Goal: Find specific page/section

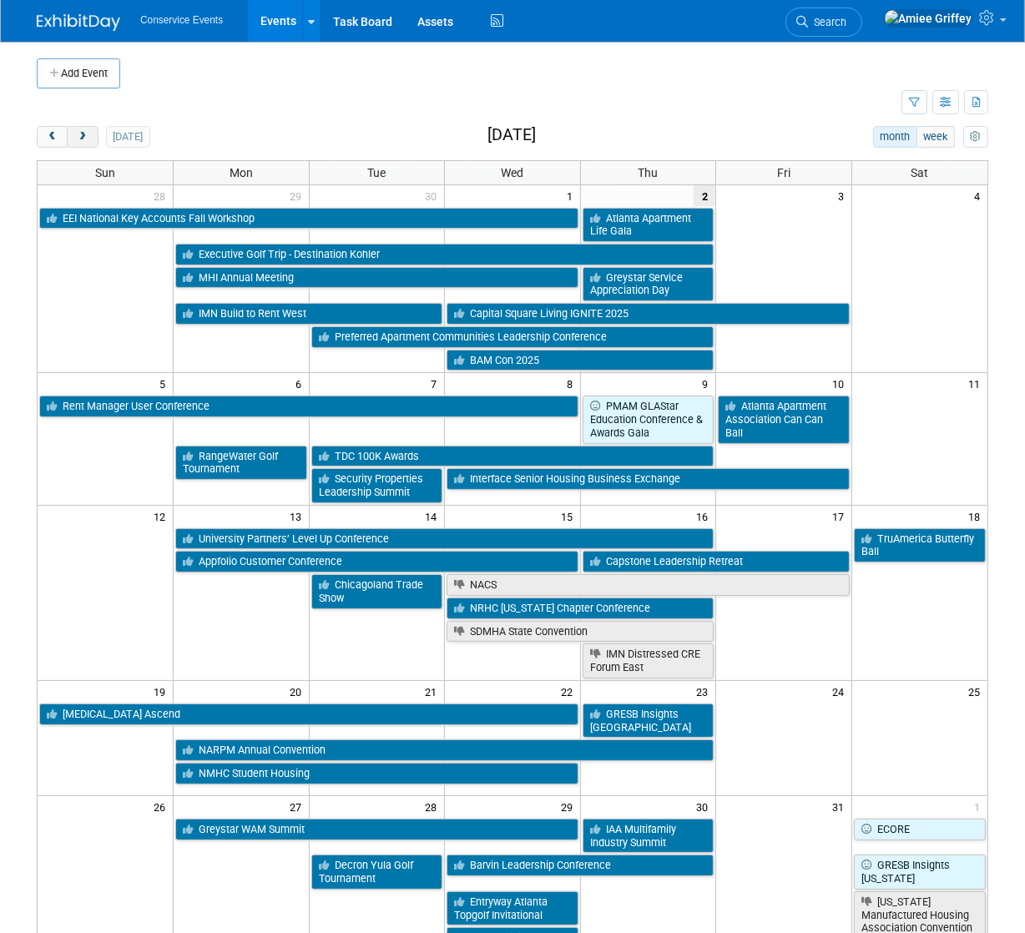
click at [81, 145] on button "next" at bounding box center [82, 137] width 31 height 22
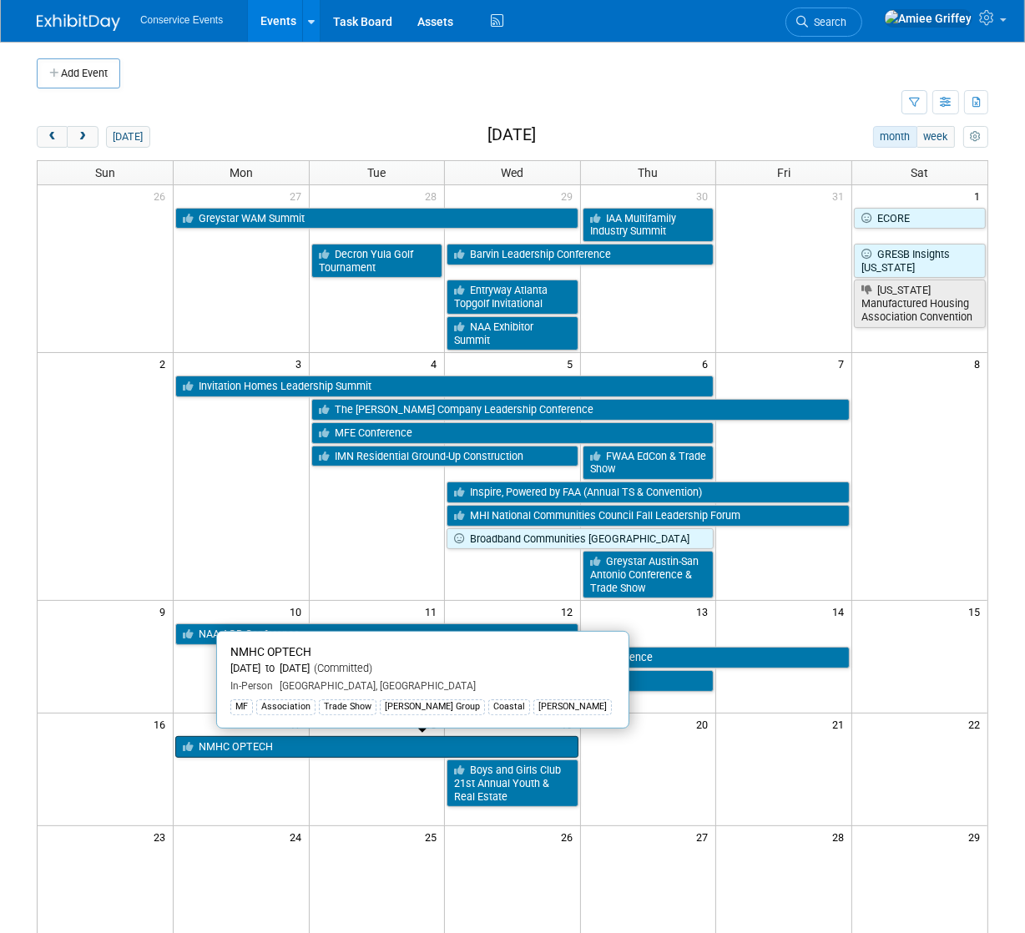
click at [259, 742] on link "NMHC OPTECH" at bounding box center [376, 747] width 403 height 22
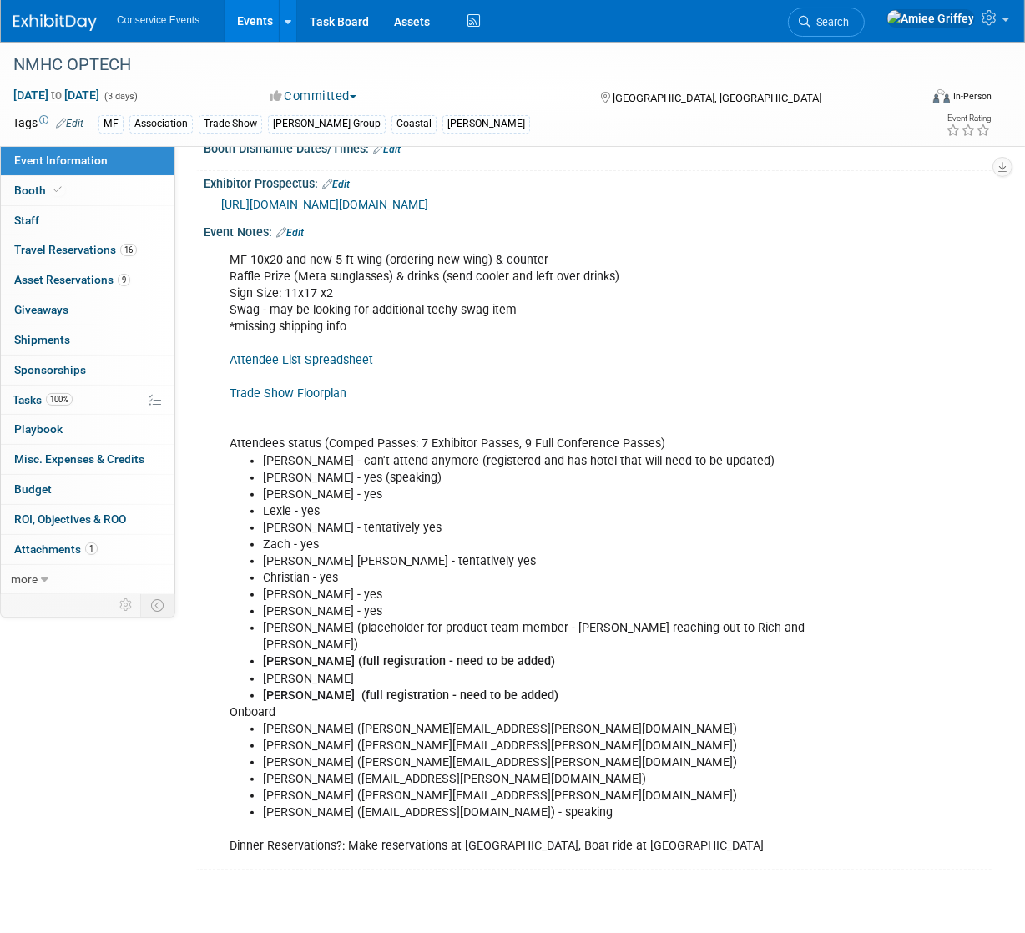
scroll to position [184, 0]
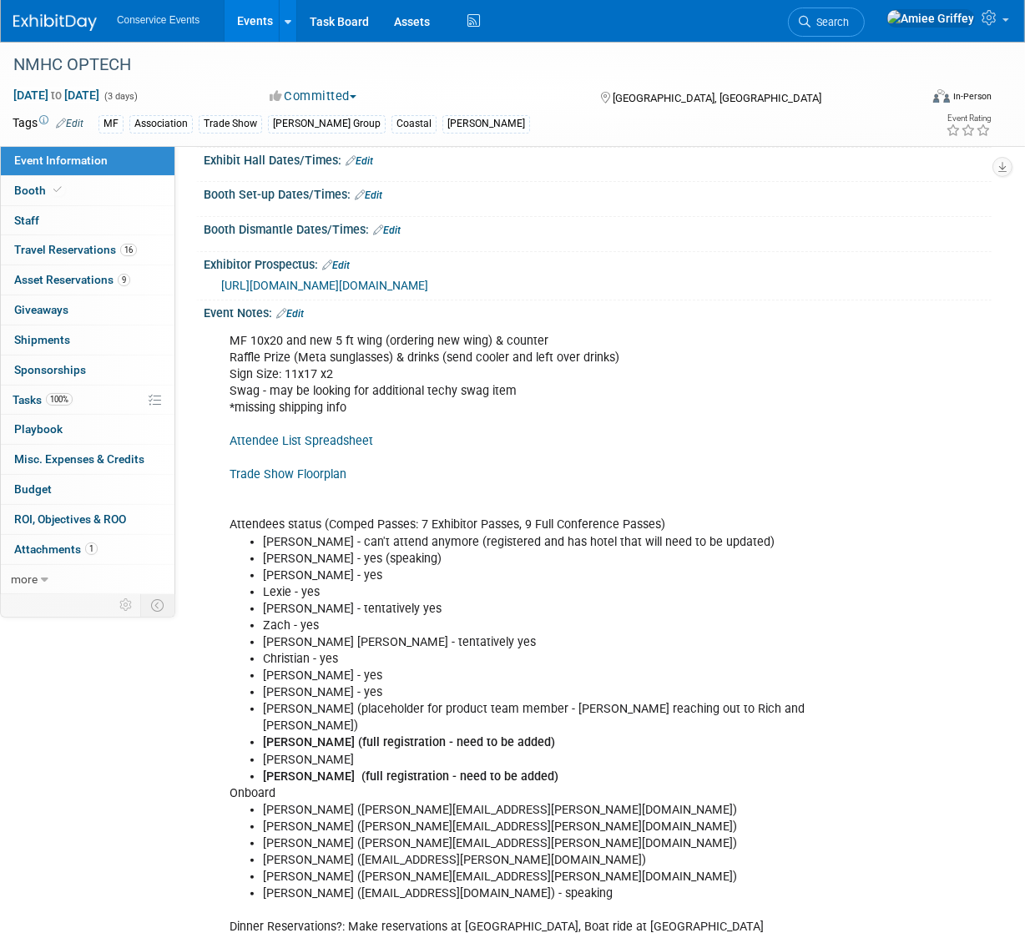
click at [250, 24] on link "Events" at bounding box center [255, 21] width 61 height 42
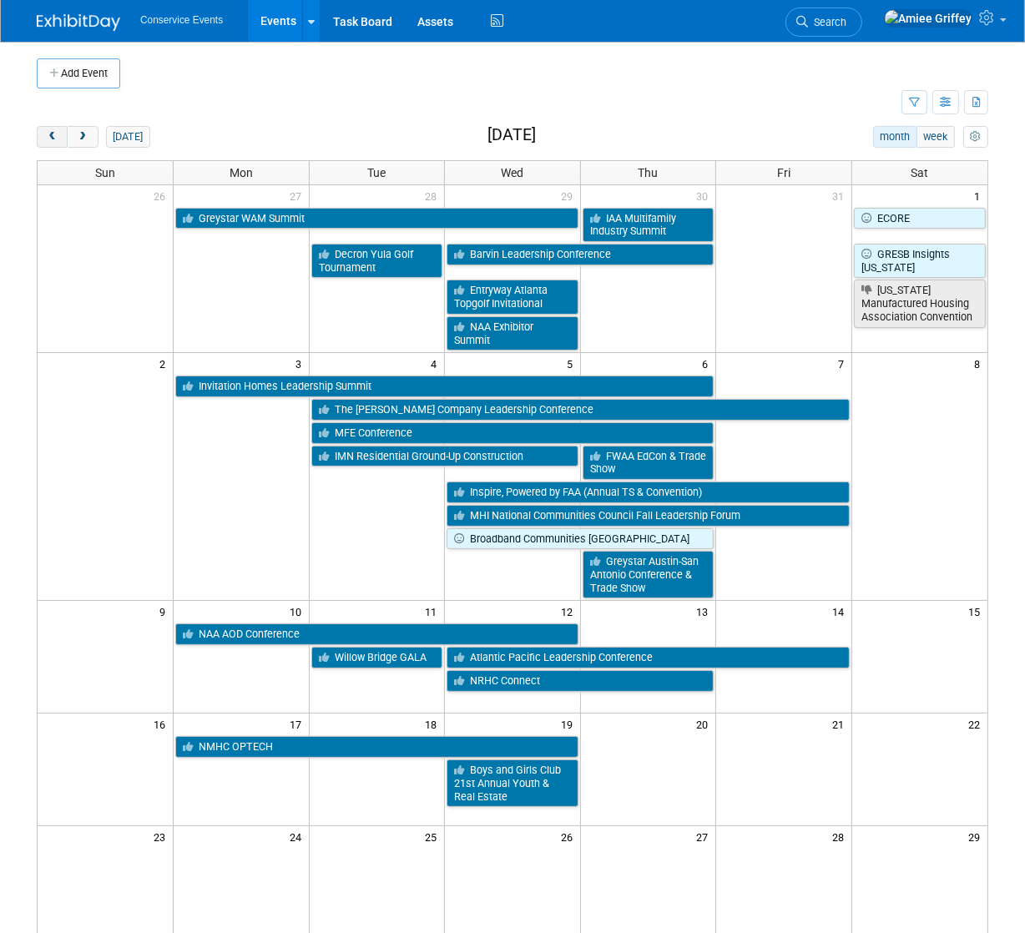
click at [56, 135] on span "prev" at bounding box center [52, 137] width 13 height 11
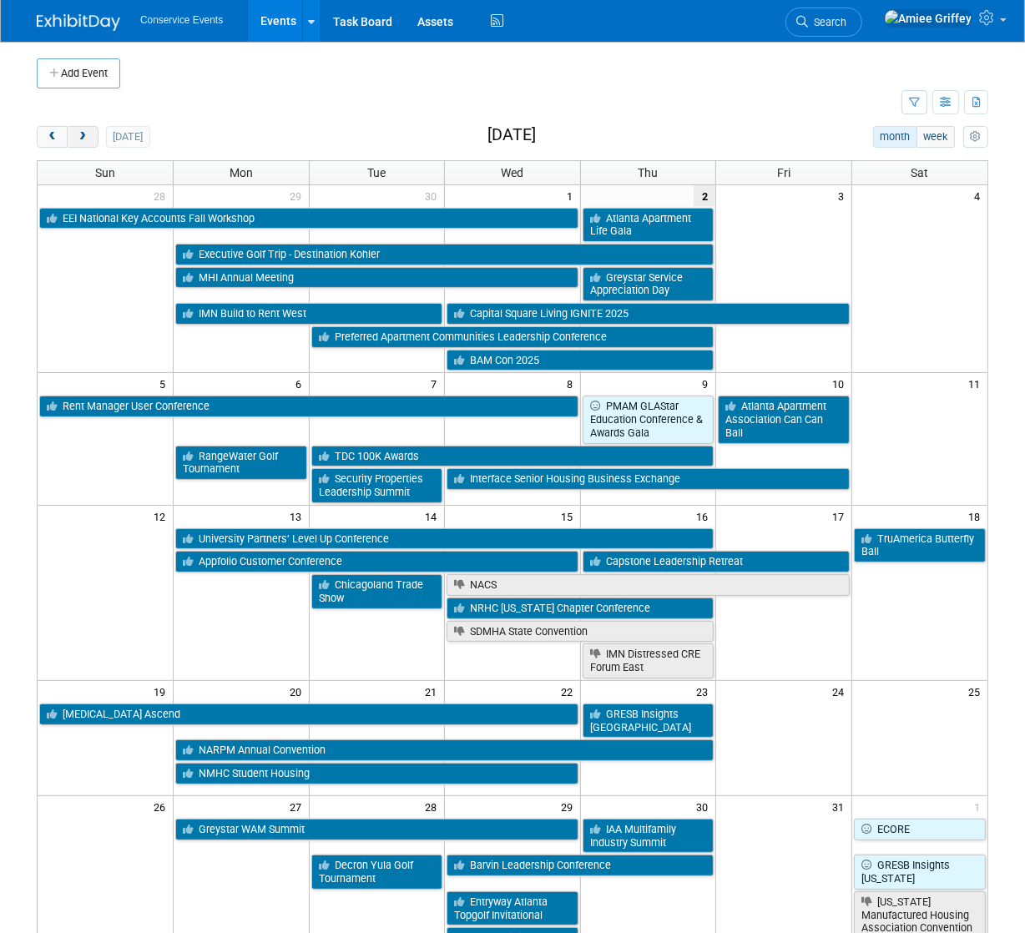
click at [83, 139] on span "next" at bounding box center [82, 137] width 13 height 11
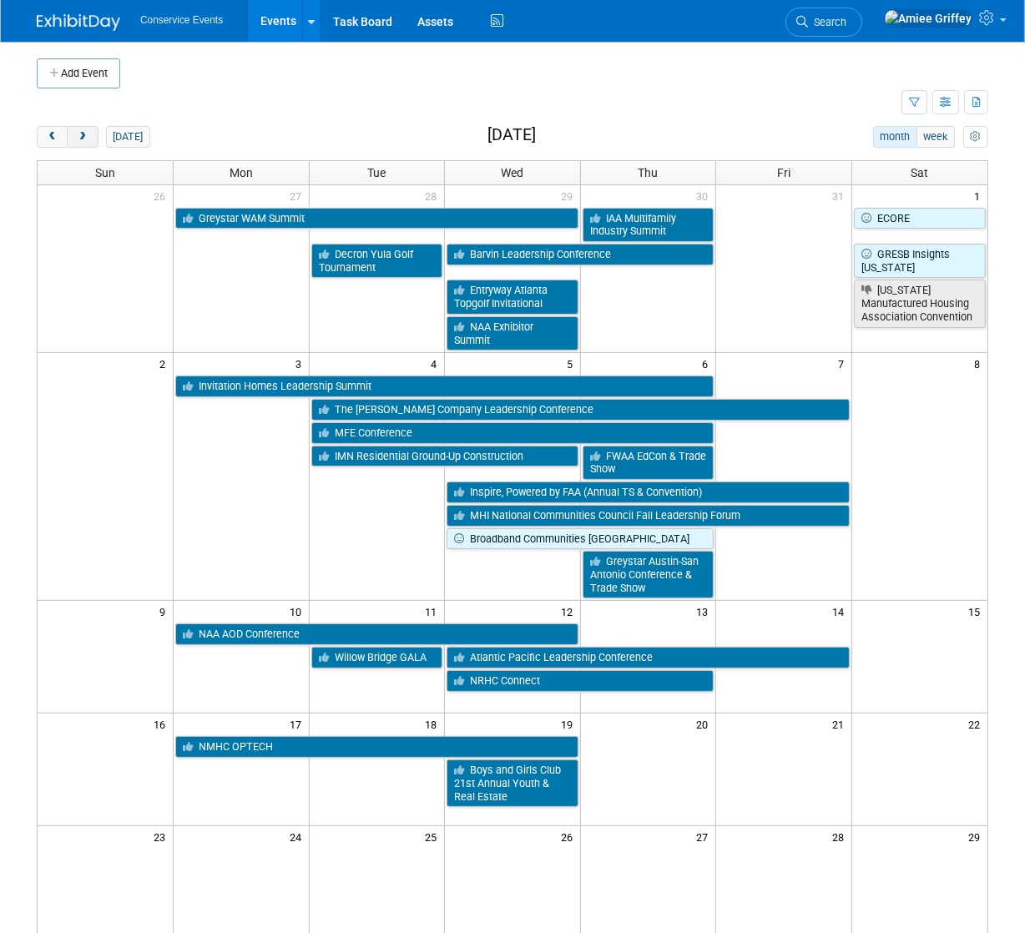
click at [83, 139] on span "next" at bounding box center [82, 137] width 13 height 11
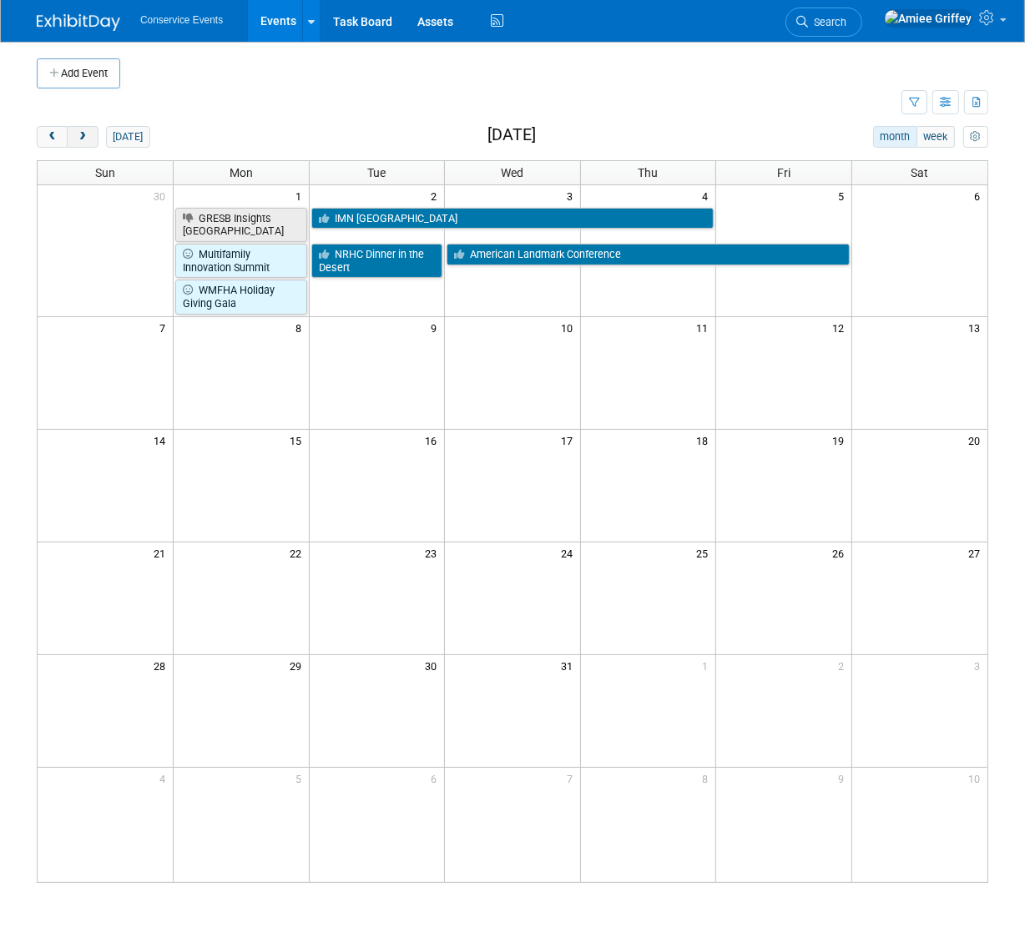
click at [83, 139] on span "next" at bounding box center [82, 137] width 13 height 11
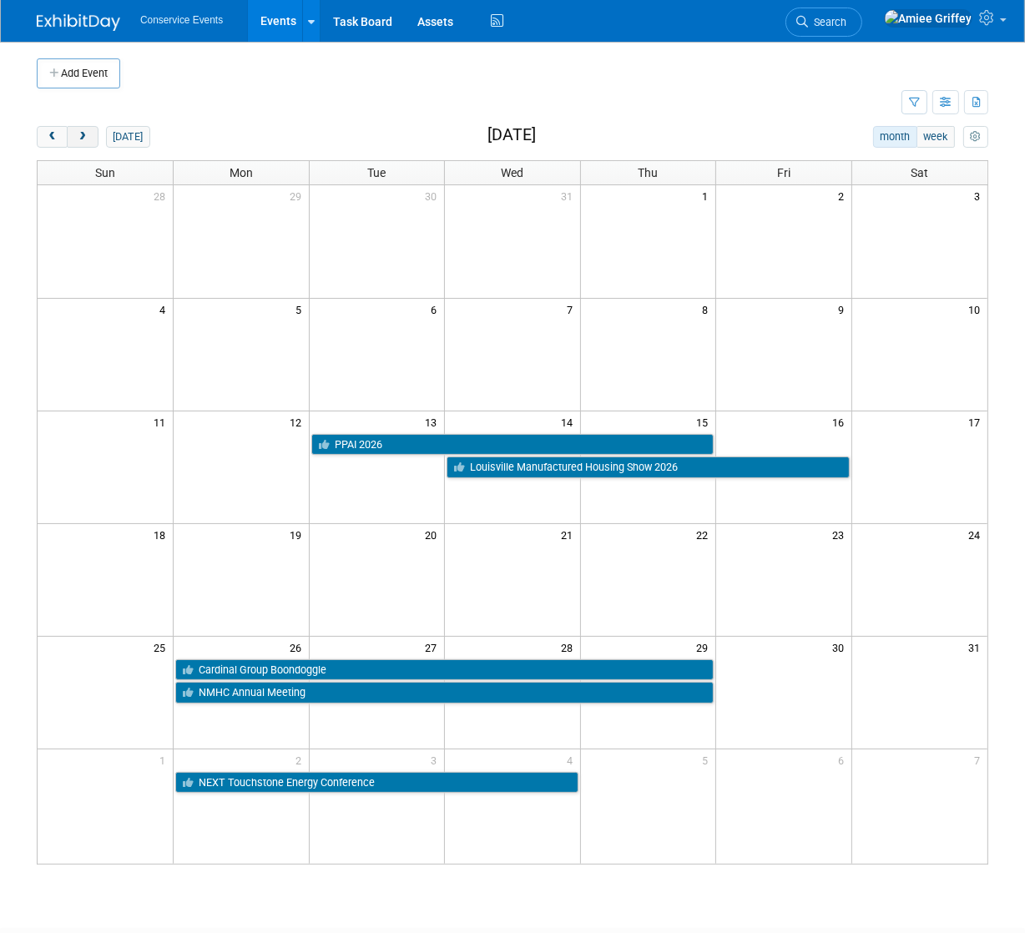
click at [83, 137] on span "next" at bounding box center [82, 137] width 13 height 11
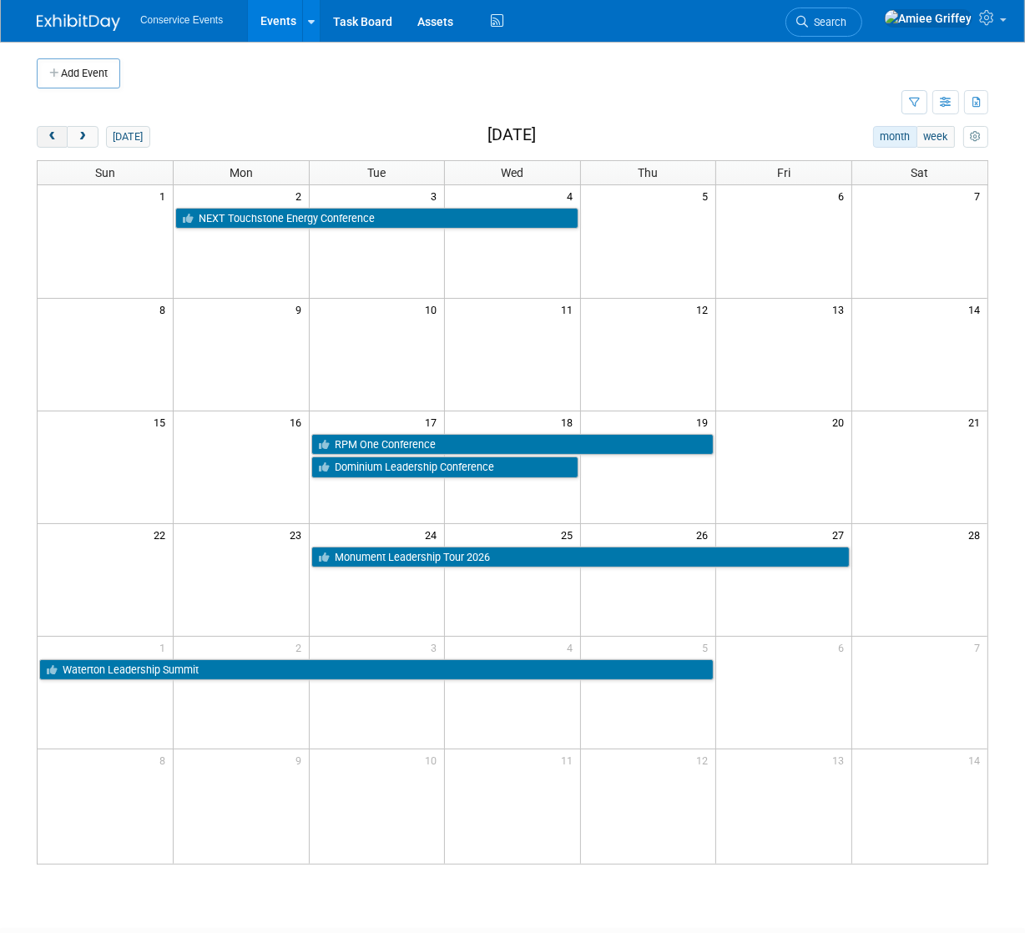
click at [54, 140] on span "prev" at bounding box center [52, 137] width 13 height 11
